Goal: Book appointment/travel/reservation

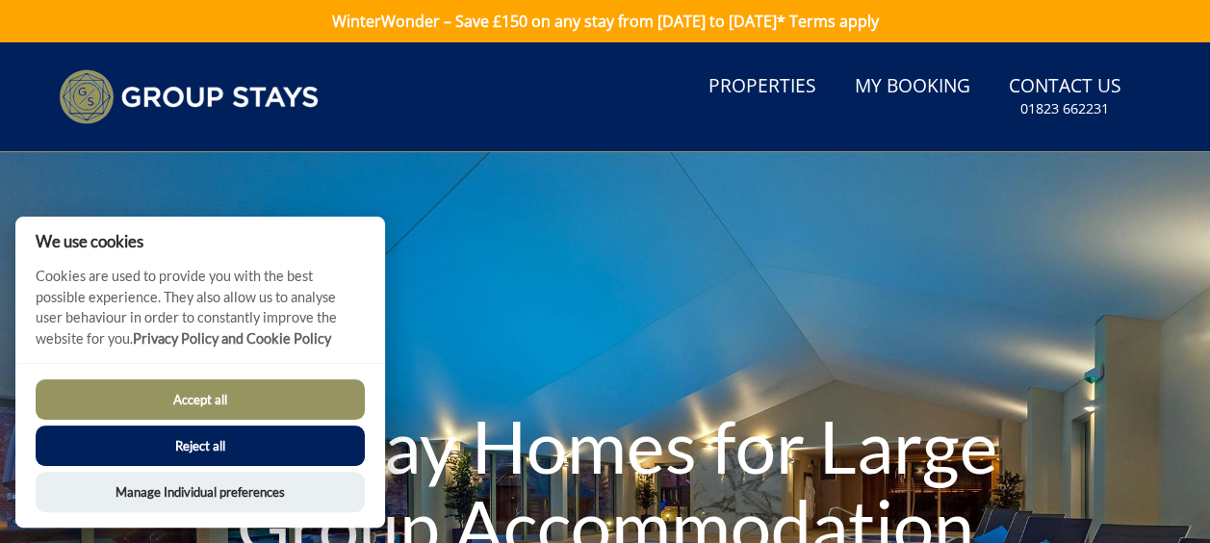
click at [200, 437] on button "Reject all" at bounding box center [200, 446] width 329 height 40
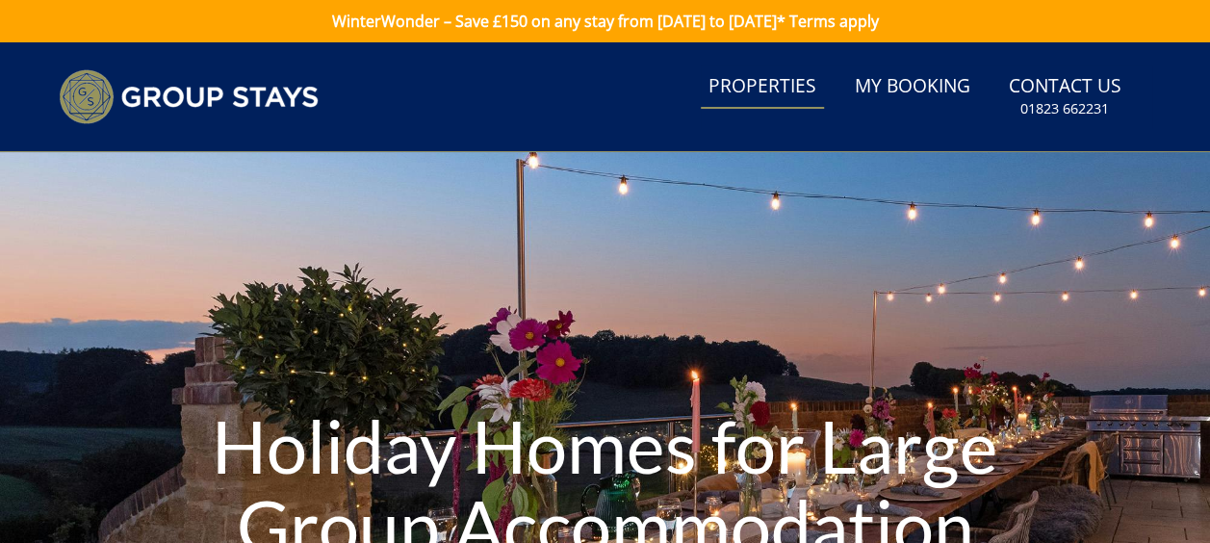
click at [779, 89] on link "Properties" at bounding box center [762, 86] width 123 height 43
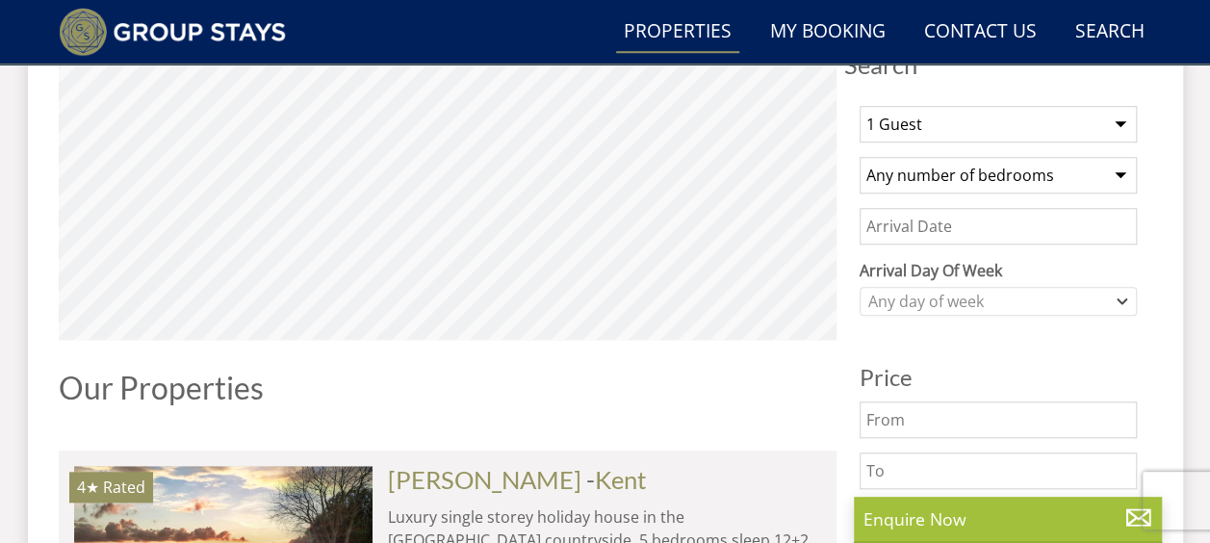
scroll to position [770, 0]
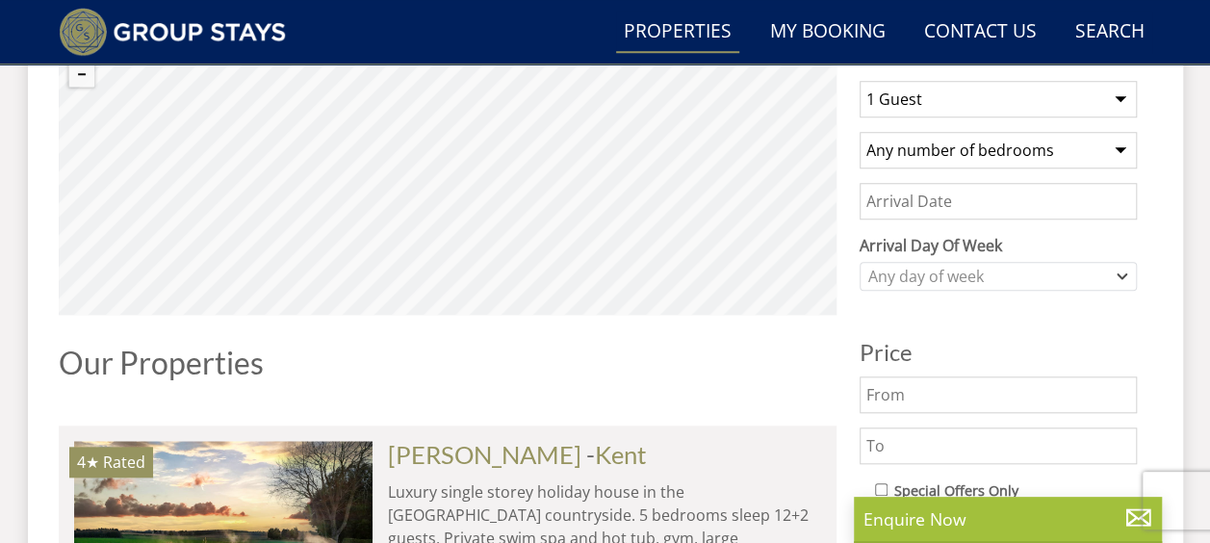
click at [978, 144] on select "Any number of bedrooms 3 Bedrooms 4 Bedrooms 5 Bedrooms 6 Bedrooms 7 Bedrooms 8…" at bounding box center [998, 150] width 277 height 37
select select "10"
click at [860, 132] on select "Any number of bedrooms 3 Bedrooms 4 Bedrooms 5 Bedrooms 6 Bedrooms 7 Bedrooms 8…" at bounding box center [998, 150] width 277 height 37
click at [942, 196] on input "Date" at bounding box center [998, 201] width 277 height 37
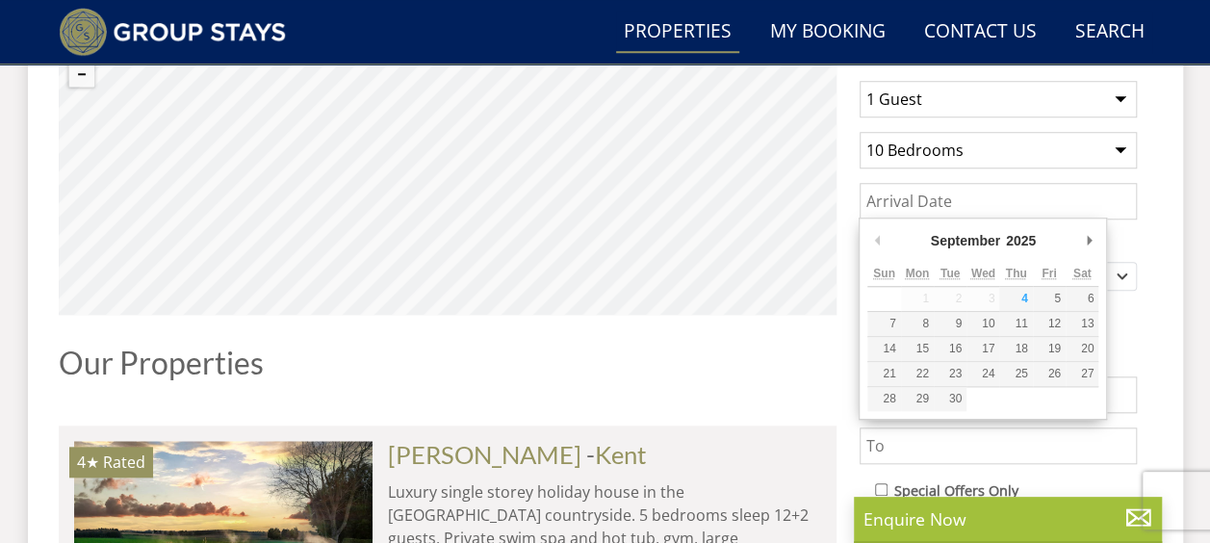
click at [1135, 234] on label "Arrival Day Of Week" at bounding box center [998, 245] width 277 height 23
click at [0, 0] on select "Monday Tuesday Wednesday Thursday Friday Saturday Sunday" at bounding box center [0, 0] width 0 height 0
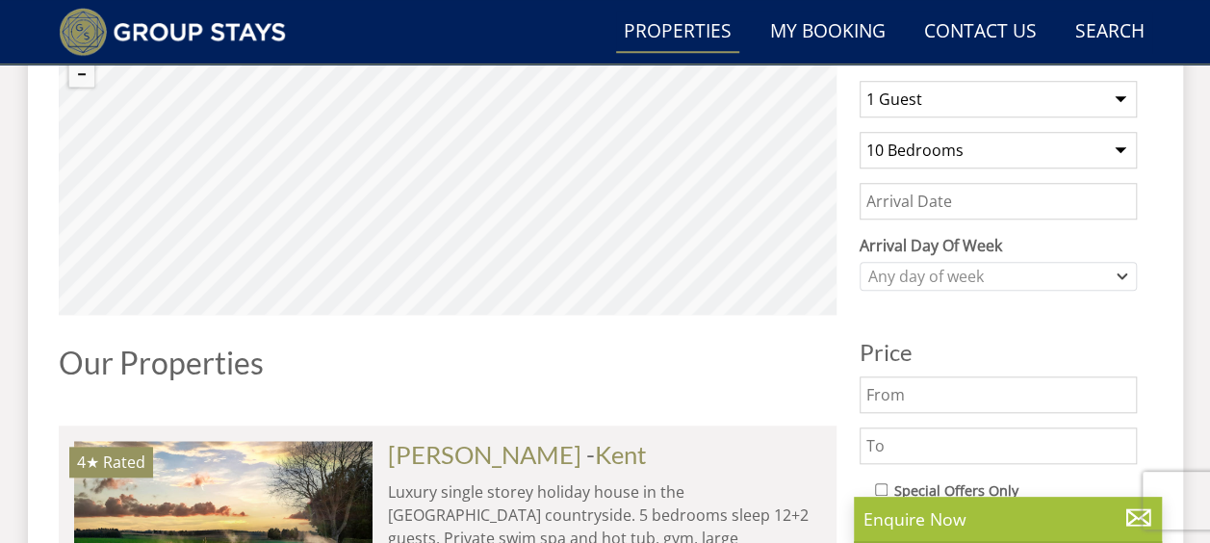
click at [1009, 195] on input "Date" at bounding box center [998, 201] width 277 height 37
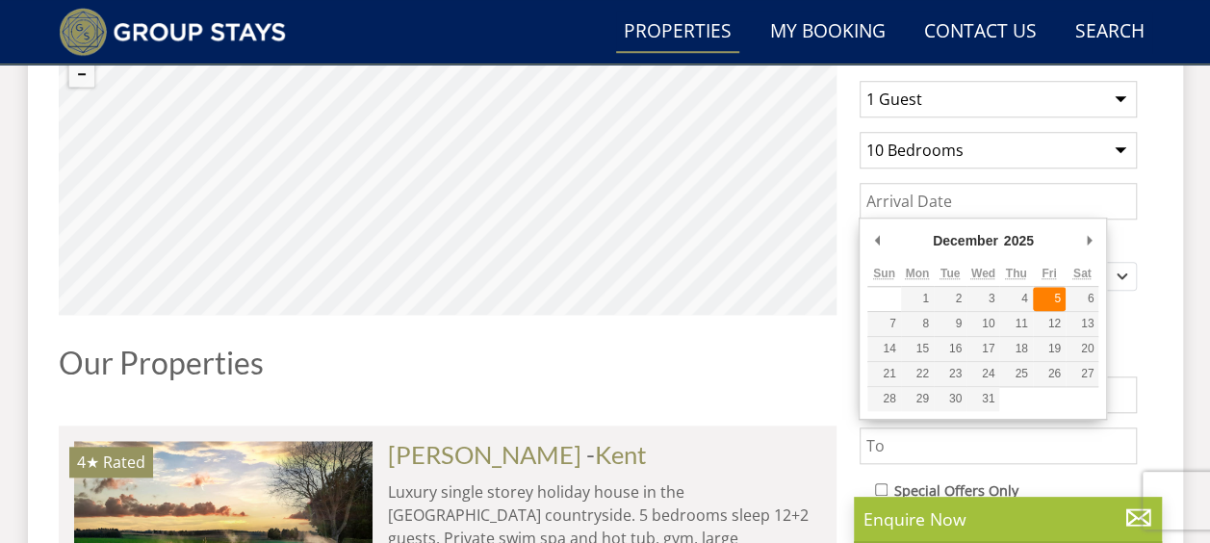
type input "05/12/2025"
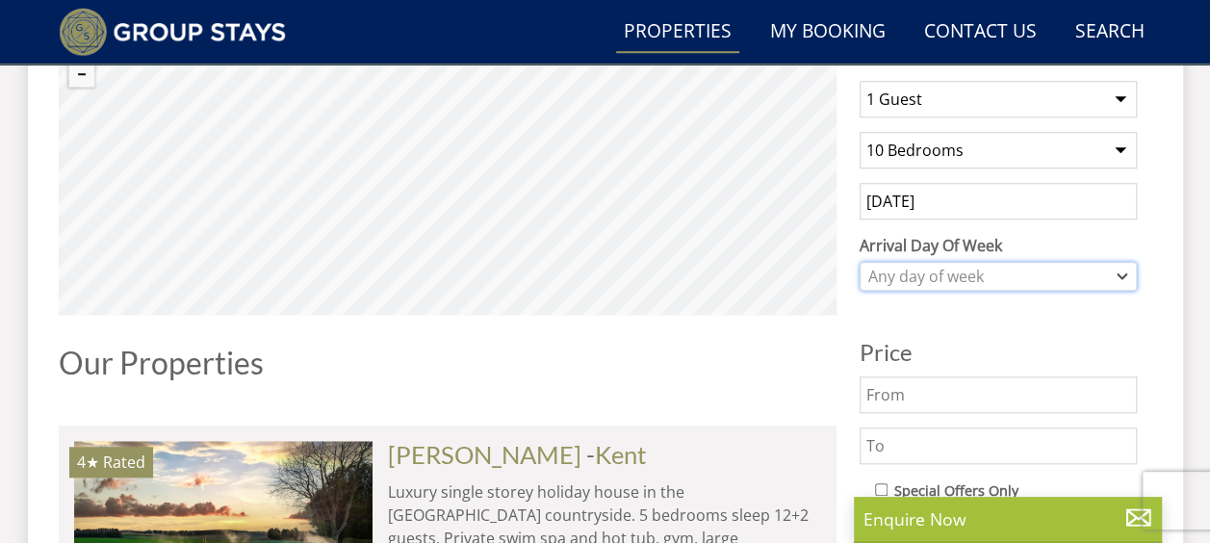
click at [984, 272] on div "Any day of week" at bounding box center [988, 276] width 249 height 21
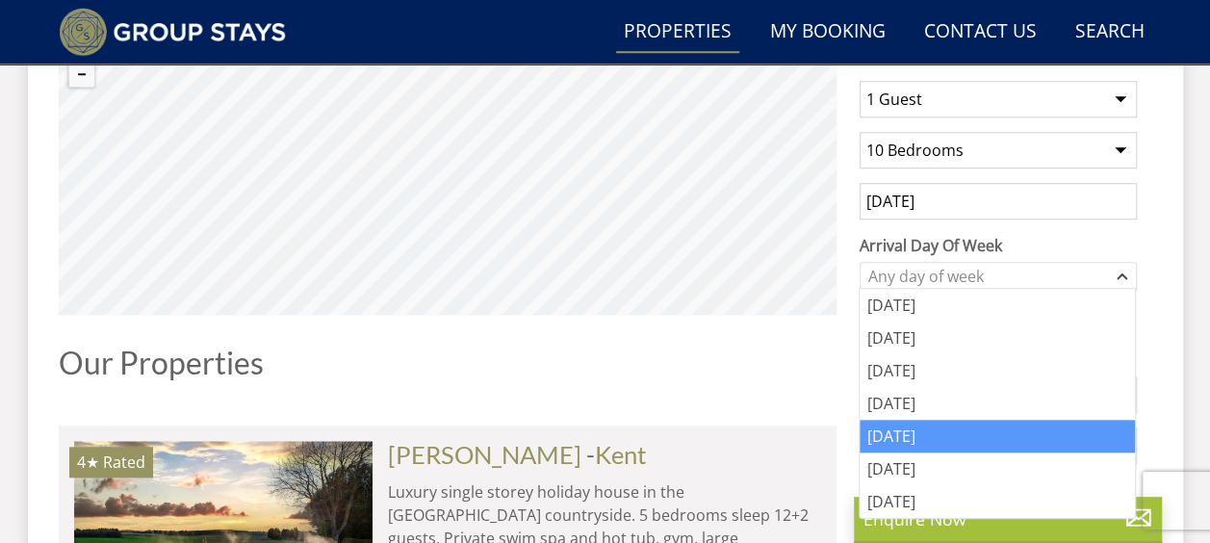
click at [959, 434] on div "Friday" at bounding box center [997, 436] width 275 height 33
click at [768, 365] on h1 "Our Properties" at bounding box center [448, 363] width 778 height 34
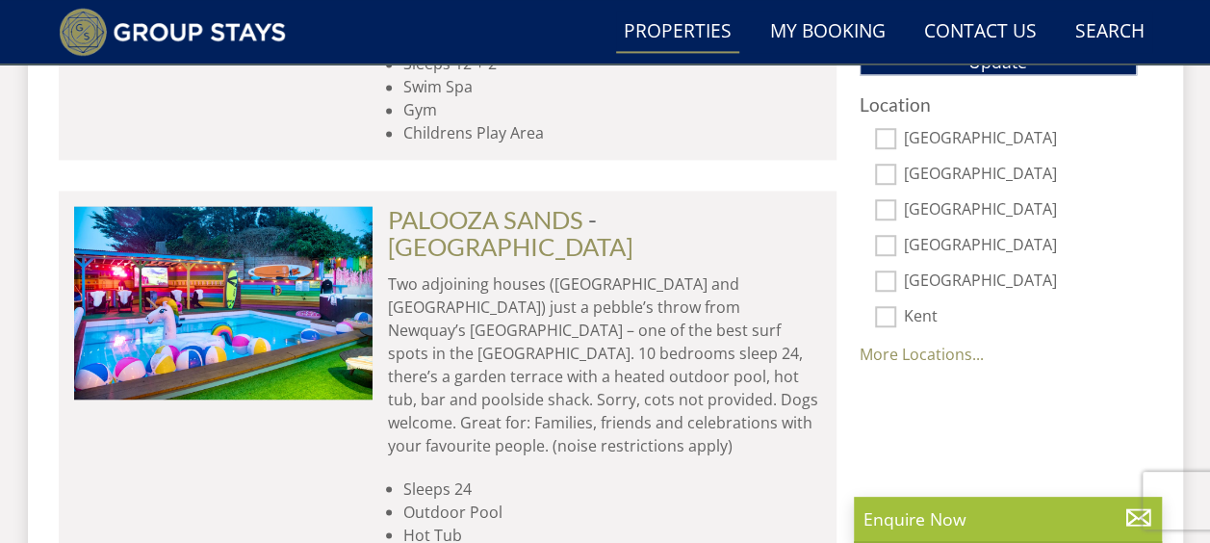
scroll to position [1156, 0]
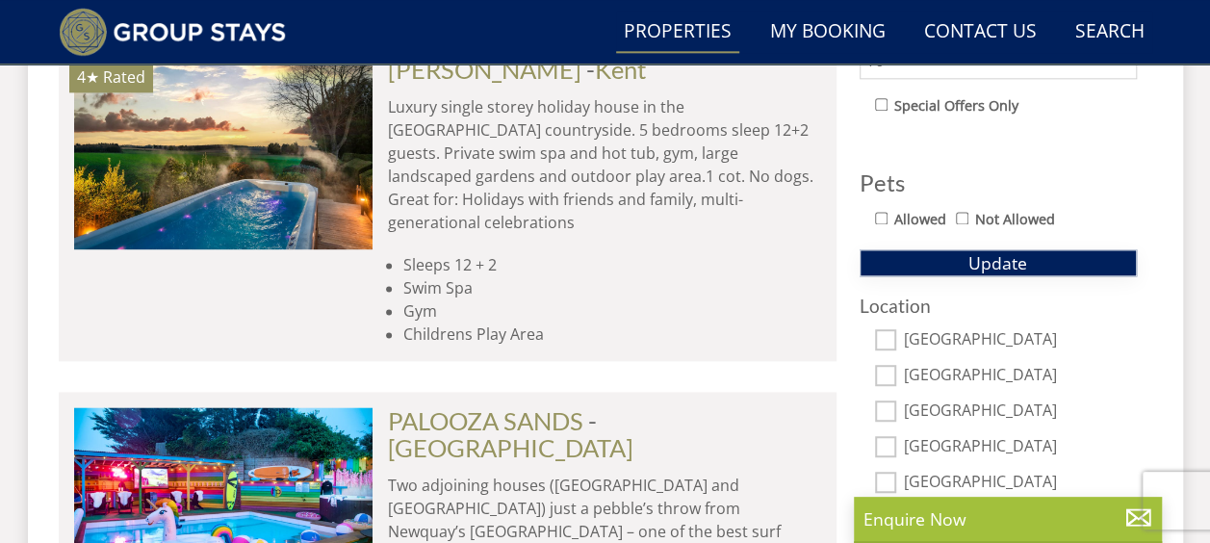
click at [928, 257] on button "Update" at bounding box center [998, 262] width 277 height 27
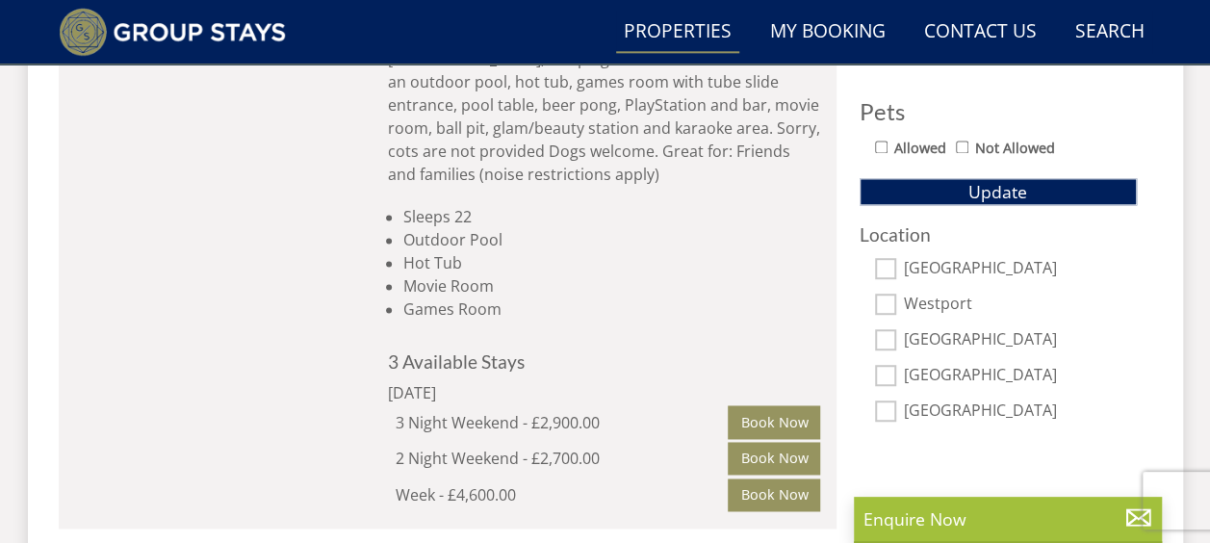
scroll to position [1223, 0]
